Goal: Obtain resource: Obtain resource

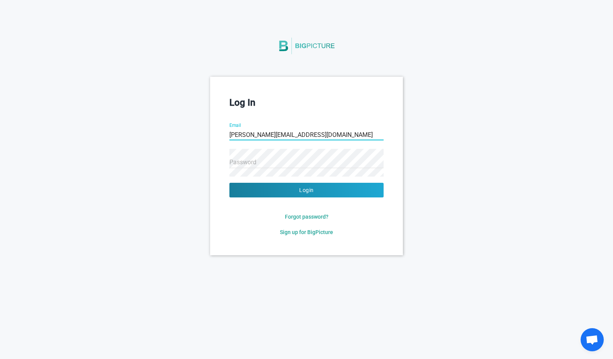
type input "shawn@lexara.com"
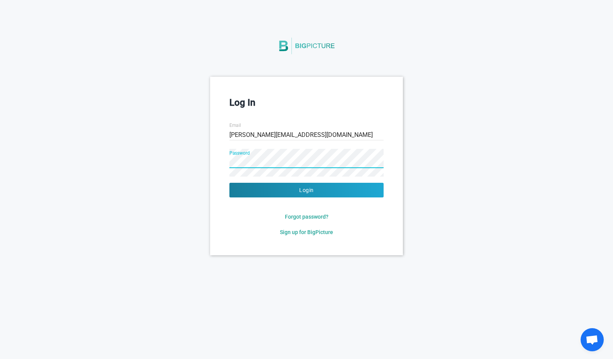
click at [229, 183] on button "Login" at bounding box center [306, 190] width 154 height 15
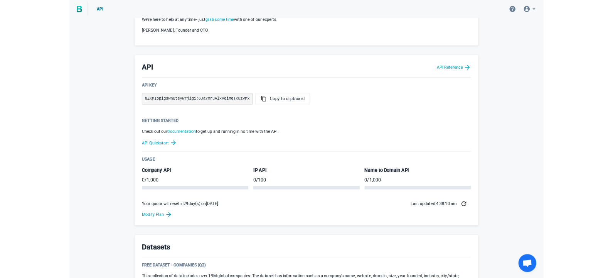
scroll to position [312, 0]
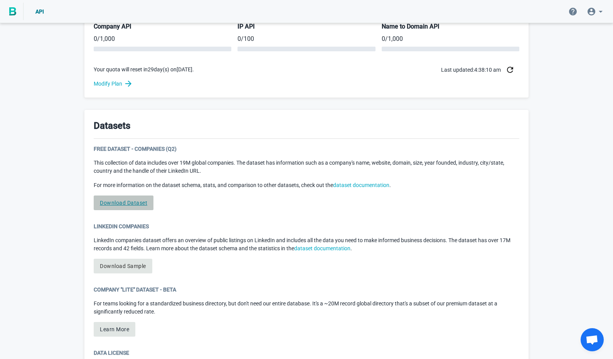
click at [114, 202] on link "Download Dataset" at bounding box center [124, 203] width 60 height 15
click at [206, 207] on div "Free Dataset - Companies (Q2) This collection of data includes over 19M global …" at bounding box center [307, 180] width 426 height 71
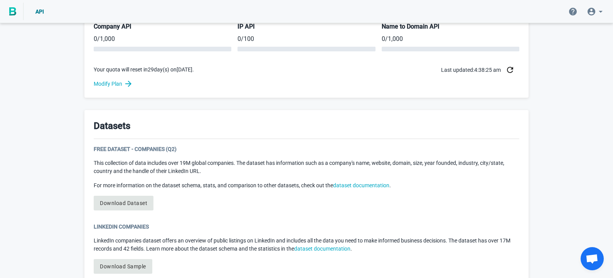
click at [225, 241] on p "LinkedIn companies dataset offers an overview of public listings on LinkedIn an…" at bounding box center [307, 244] width 426 height 16
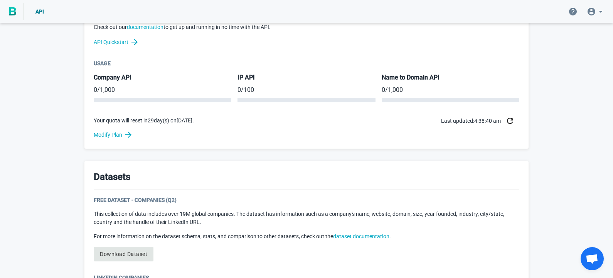
scroll to position [264, 0]
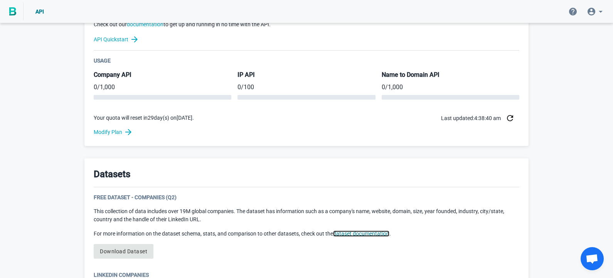
click at [363, 235] on link "dataset documentation" at bounding box center [361, 233] width 56 height 6
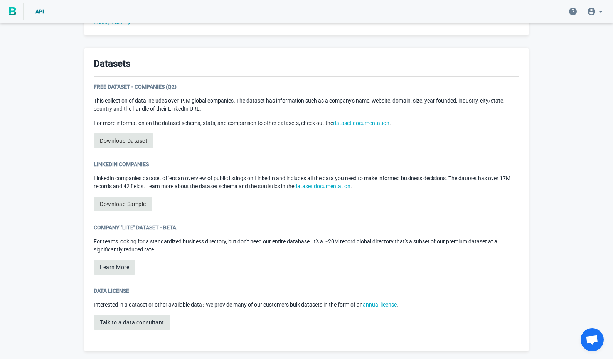
scroll to position [376, 0]
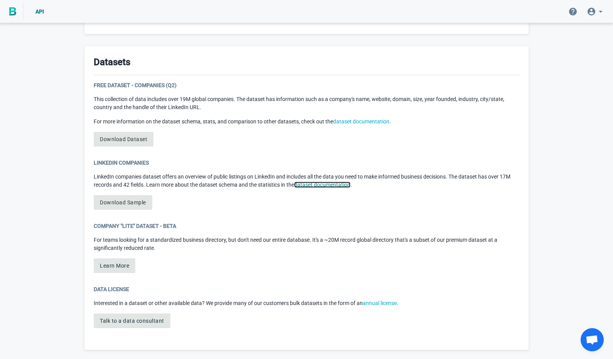
click at [346, 182] on link "dataset documentation" at bounding box center [322, 185] width 56 height 6
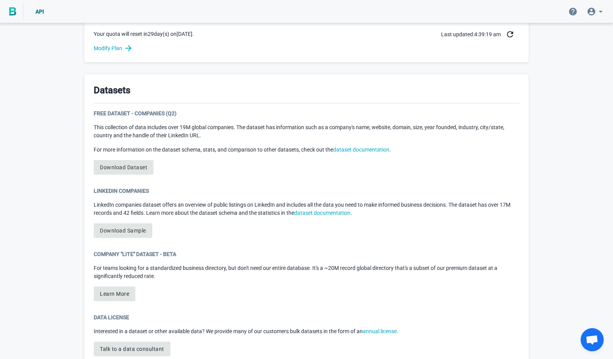
scroll to position [376, 0]
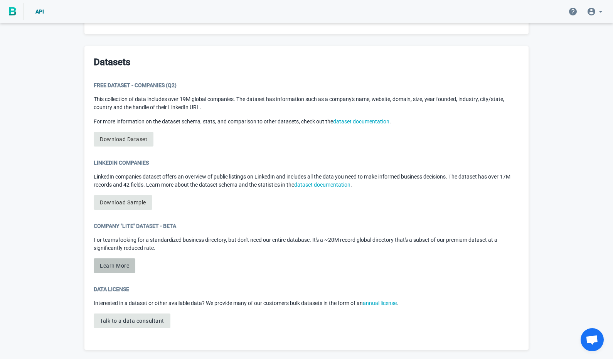
click at [106, 263] on button "Learn More" at bounding box center [115, 265] width 42 height 15
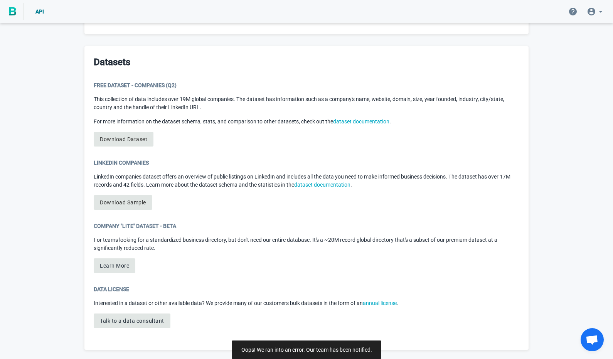
click at [215, 258] on div "Company "Lite" Dataset - Beta For teams looking for a standardized business dir…" at bounding box center [307, 250] width 426 height 57
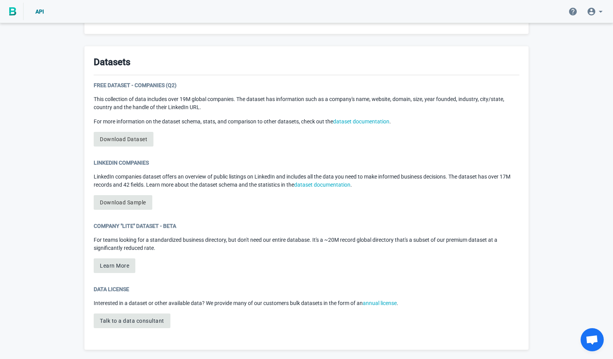
click at [317, 168] on div "LinkedIn Companies LinkedIn companies dataset offers an overview of public list…" at bounding box center [307, 187] width 426 height 57
